Goal: Information Seeking & Learning: Understand process/instructions

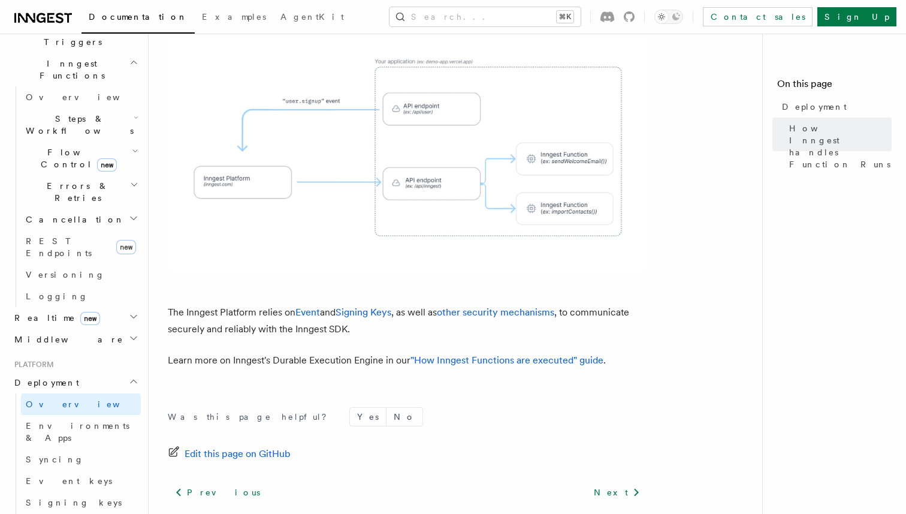
scroll to position [334, 0]
click at [77, 416] on span "Environments & Apps" at bounding box center [83, 428] width 115 height 24
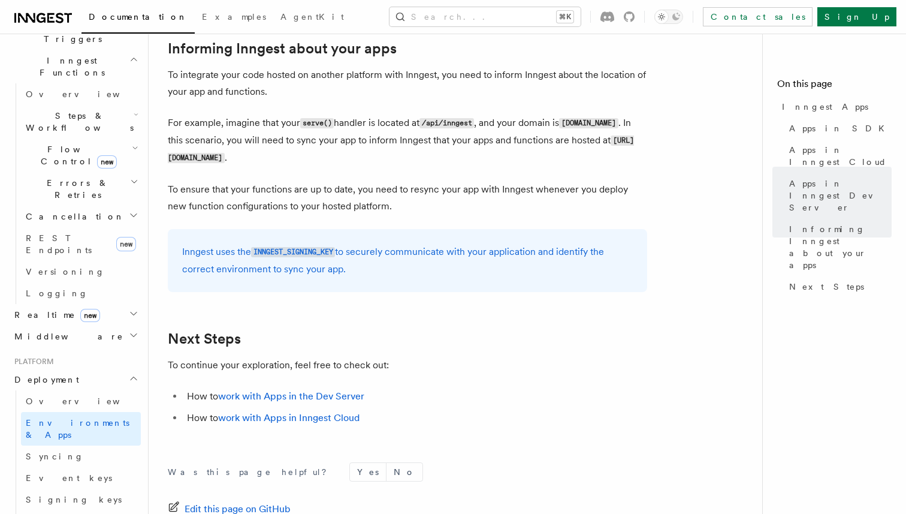
scroll to position [1819, 0]
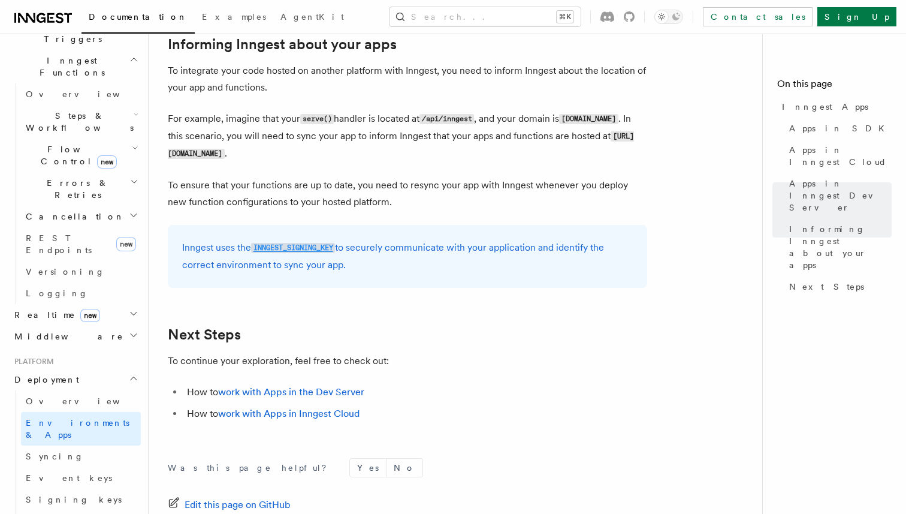
click at [307, 247] on code "INNGEST_SIGNING_KEY" at bounding box center [293, 248] width 84 height 10
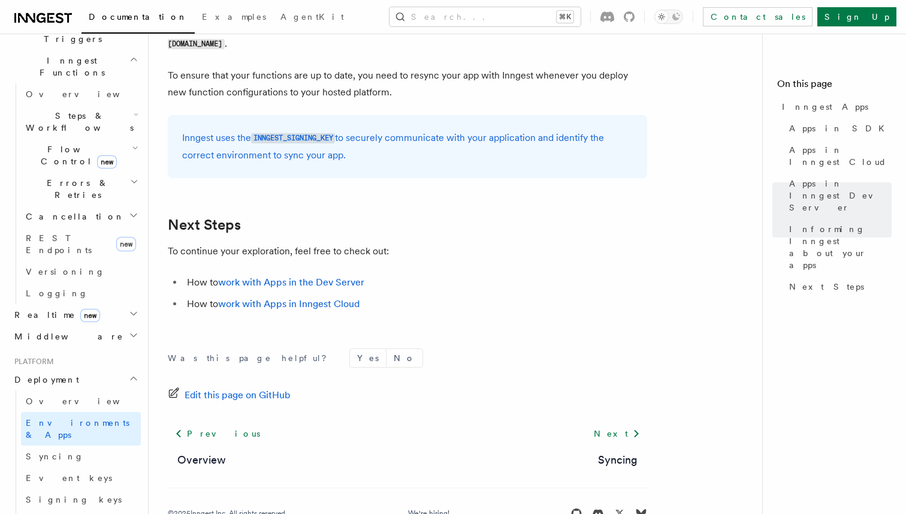
scroll to position [1929, 0]
click at [70, 445] on link "Syncing" at bounding box center [81, 456] width 120 height 22
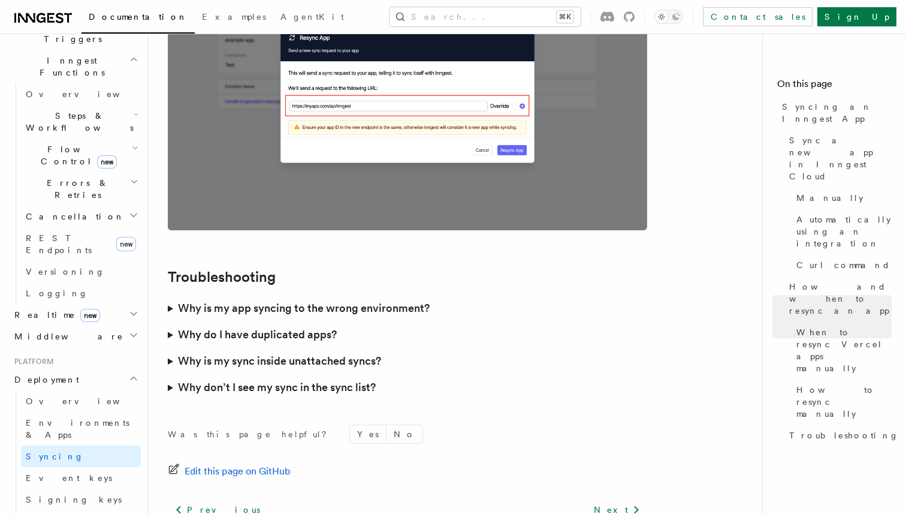
scroll to position [3401, 0]
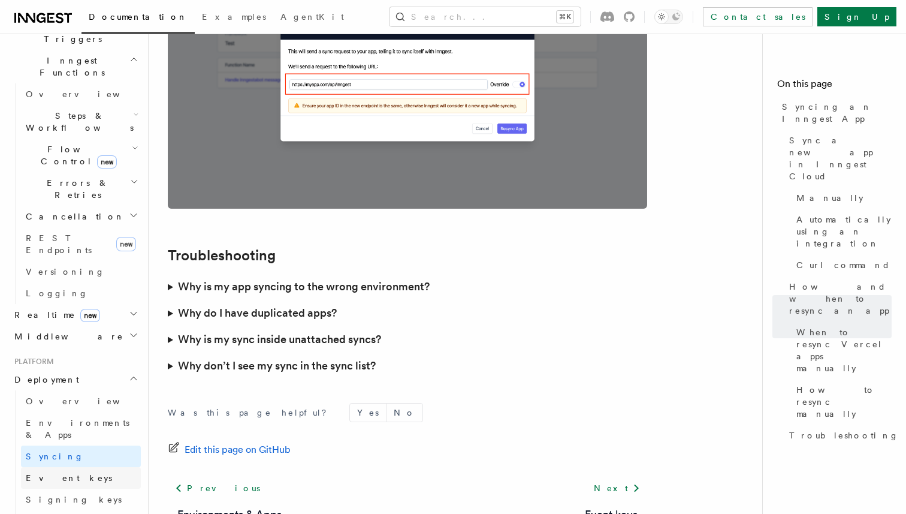
click at [71, 467] on link "Event keys" at bounding box center [81, 478] width 120 height 22
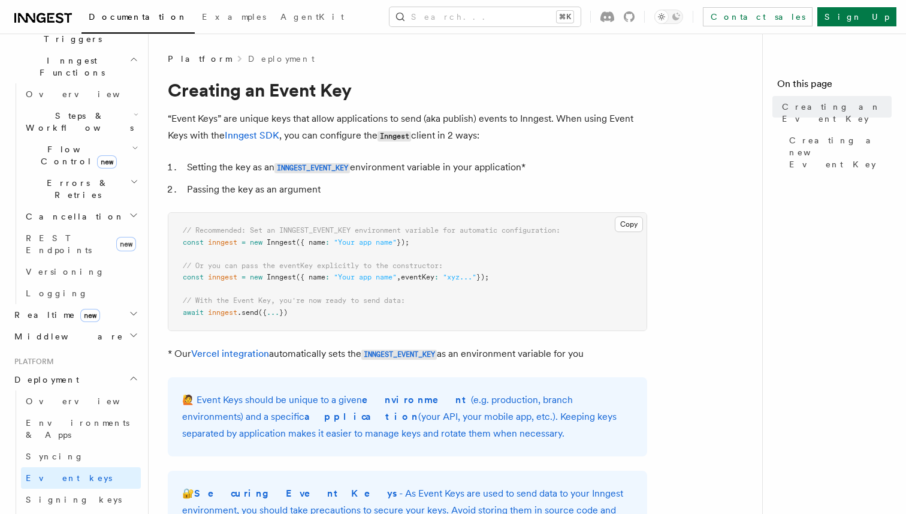
click at [180, 318] on pre "// Recommended: Set an INNGEST_EVENT_KEY environment variable for automatic con…" at bounding box center [407, 271] width 478 height 117
drag, startPoint x: 179, startPoint y: 232, endPoint x: 362, endPoint y: 323, distance: 204.7
click at [362, 323] on pre "// Recommended: Set an INNGEST_EVENT_KEY environment variable for automatic con…" at bounding box center [407, 271] width 478 height 117
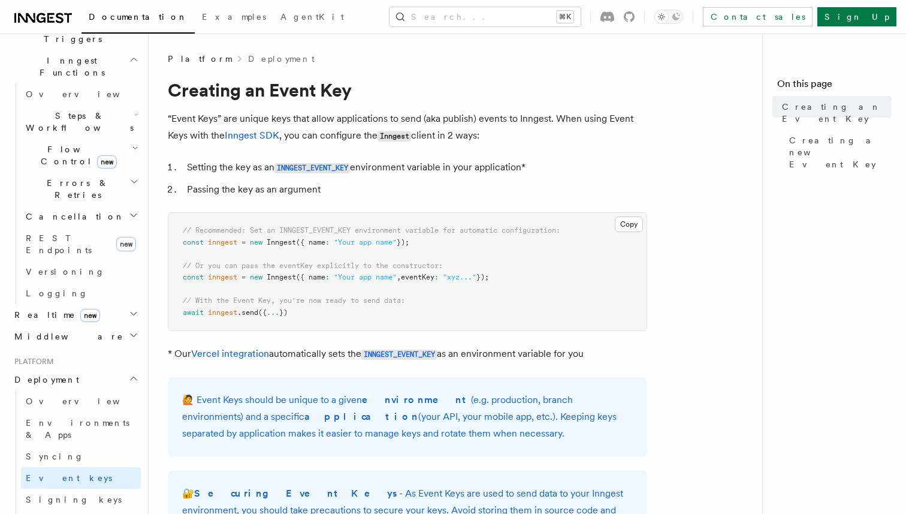
drag, startPoint x: 331, startPoint y: 317, endPoint x: 179, endPoint y: 233, distance: 173.8
click at [179, 233] on pre "// Recommended: Set an INNGEST_EVENT_KEY environment variable for automatic con…" at bounding box center [407, 271] width 478 height 117
drag, startPoint x: 181, startPoint y: 234, endPoint x: 347, endPoint y: 317, distance: 185.7
click at [348, 318] on pre "// Recommended: Set an INNGEST_EVENT_KEY environment variable for automatic con…" at bounding box center [407, 271] width 478 height 117
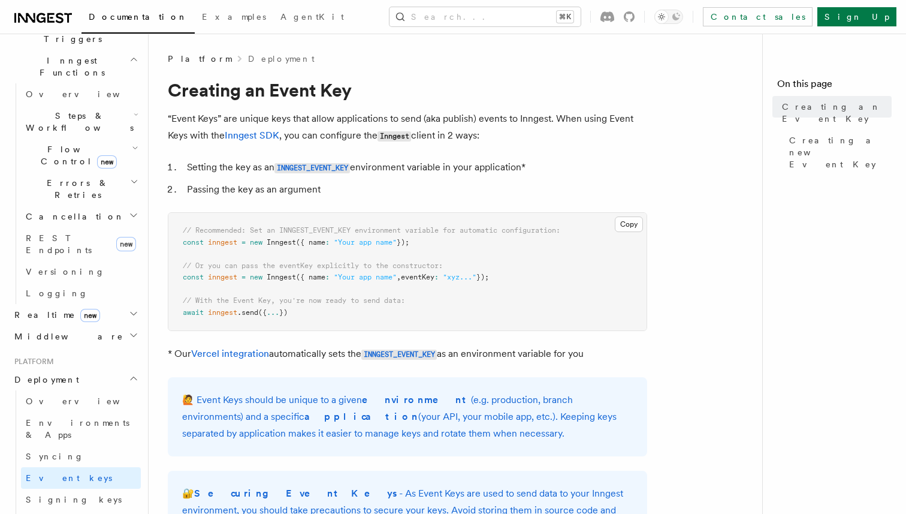
click at [347, 316] on pre "// Recommended: Set an INNGEST_EVENT_KEY environment variable for automatic con…" at bounding box center [407, 271] width 478 height 117
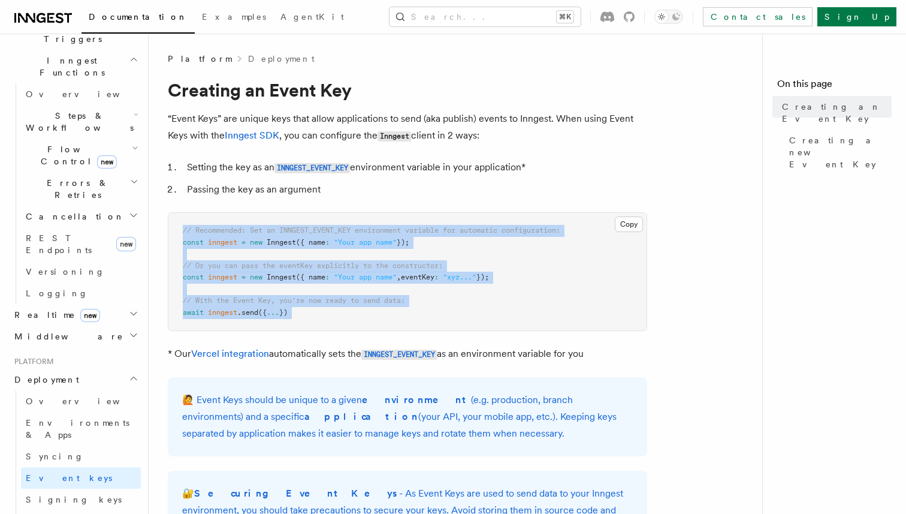
drag, startPoint x: 347, startPoint y: 316, endPoint x: 182, endPoint y: 232, distance: 185.7
click at [182, 232] on pre "// Recommended: Set an INNGEST_EVENT_KEY environment variable for automatic con…" at bounding box center [407, 271] width 478 height 117
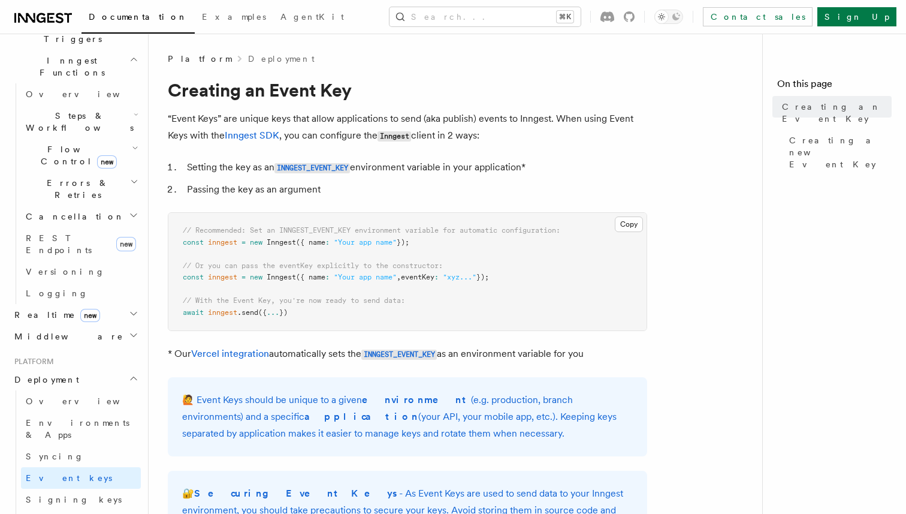
drag, startPoint x: 176, startPoint y: 227, endPoint x: 322, endPoint y: 315, distance: 170.7
click at [322, 315] on pre "// Recommended: Set an INNGEST_EVENT_KEY environment variable for automatic con…" at bounding box center [407, 271] width 478 height 117
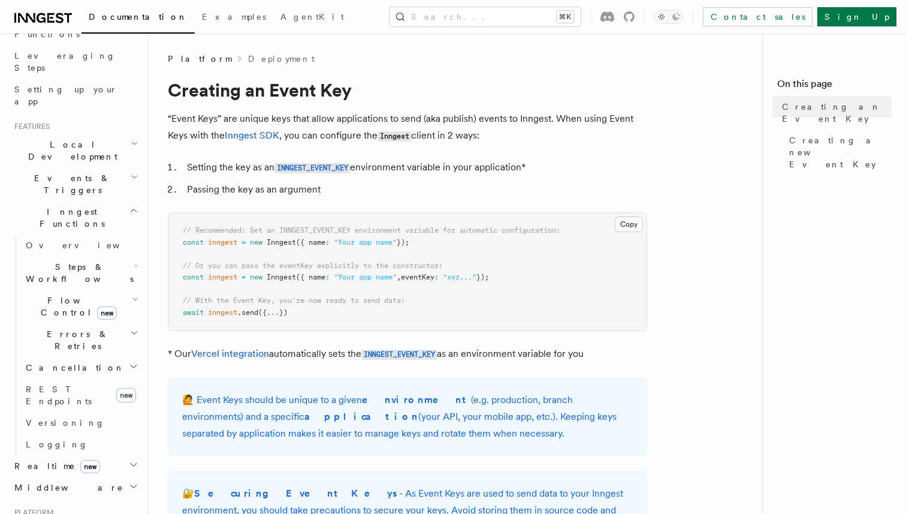
scroll to position [184, 0]
click at [135, 259] on icon "button" at bounding box center [136, 264] width 5 height 10
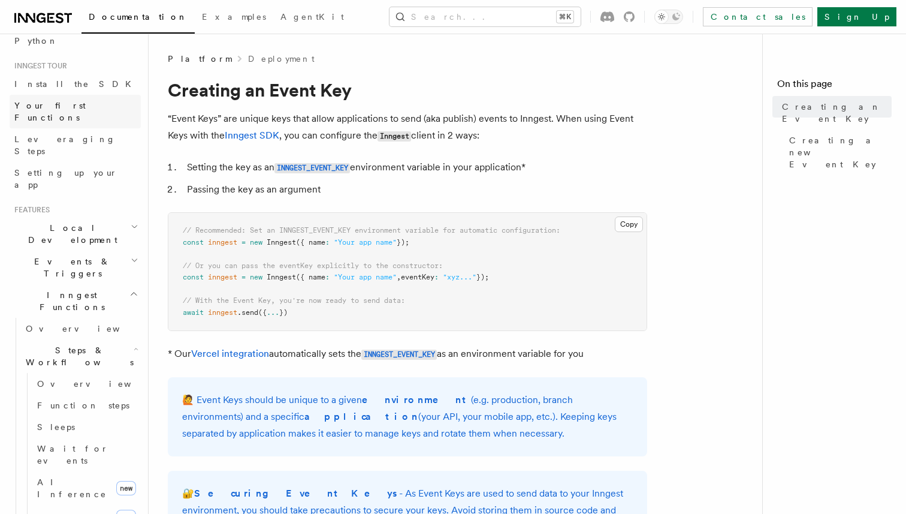
scroll to position [129, 0]
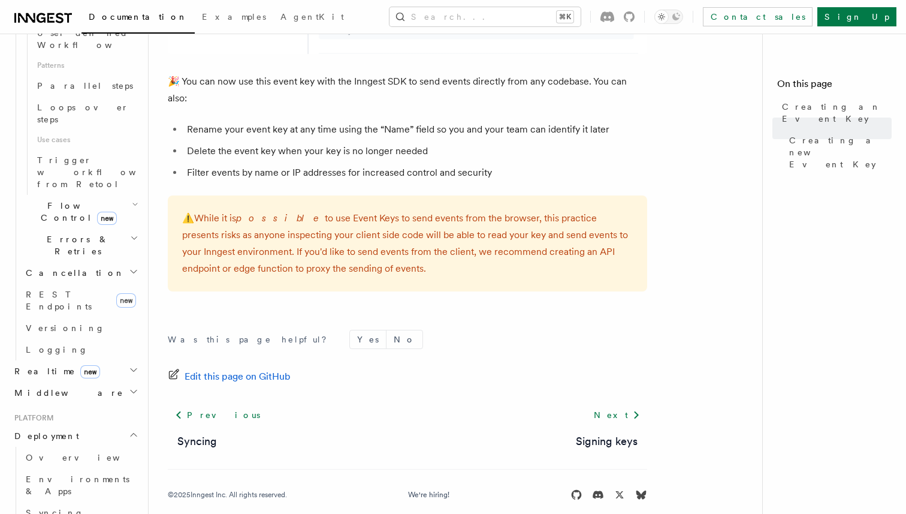
scroll to position [676, 0]
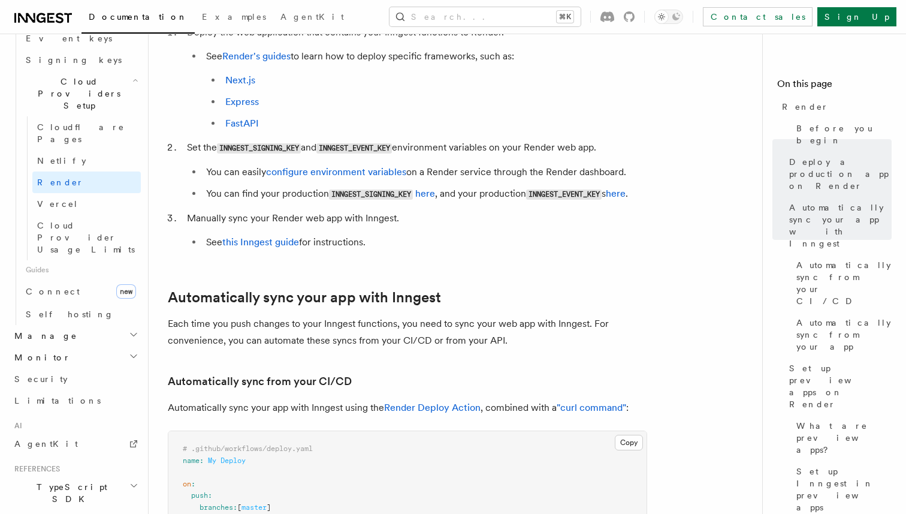
scroll to position [279, 0]
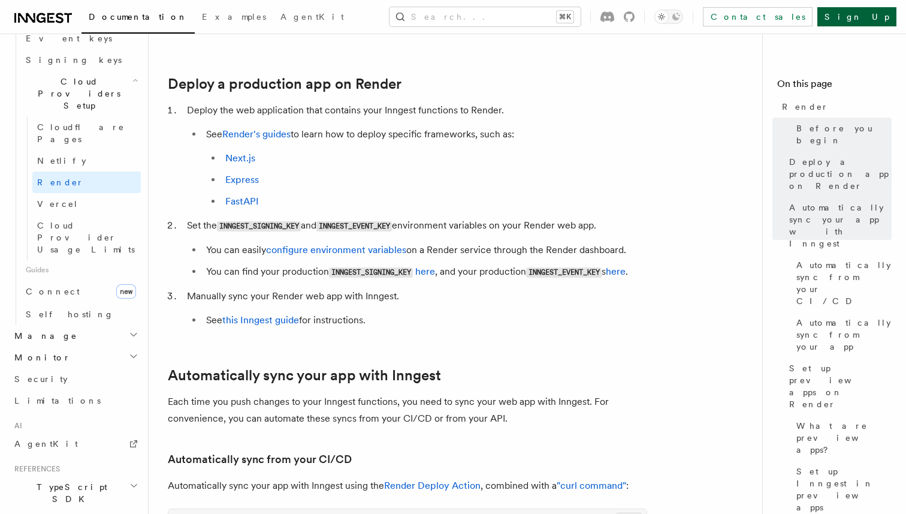
click at [871, 19] on link "Sign Up" at bounding box center [856, 16] width 79 height 19
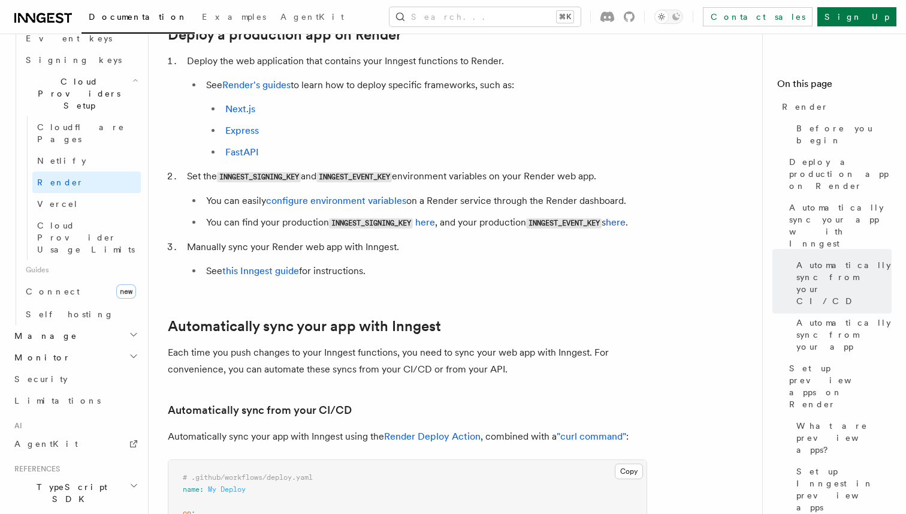
scroll to position [0, 0]
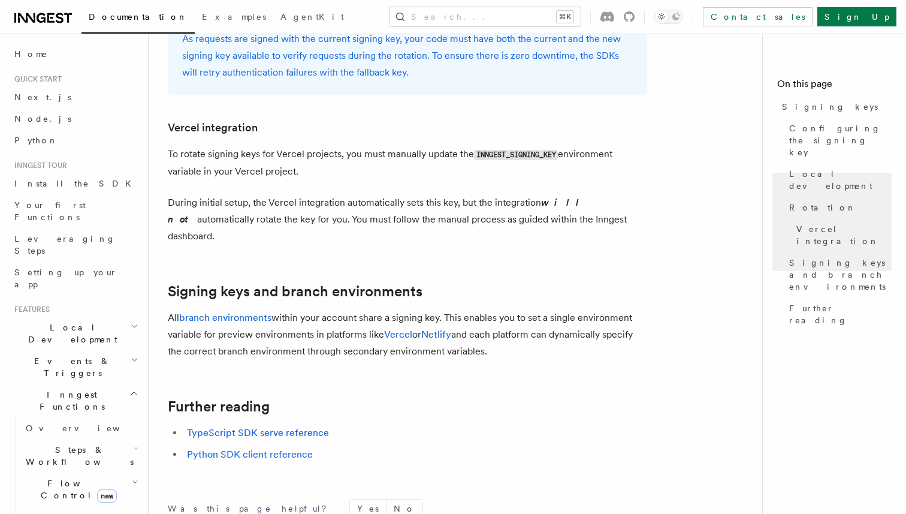
scroll to position [1298, 0]
